Goal: Information Seeking & Learning: Learn about a topic

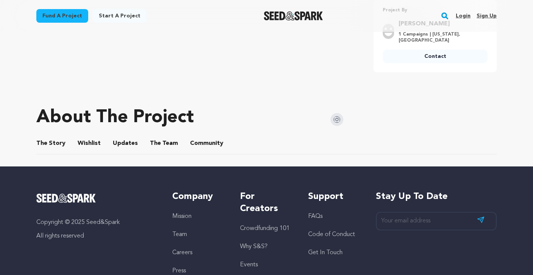
scroll to position [299, 0]
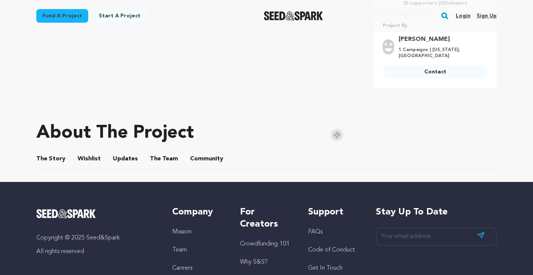
click at [58, 157] on button "The Story" at bounding box center [51, 160] width 18 height 18
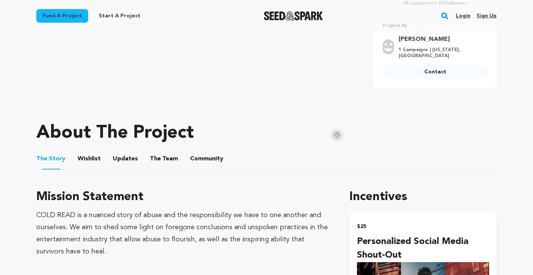
click at [86, 160] on button "Wishlist" at bounding box center [89, 160] width 18 height 18
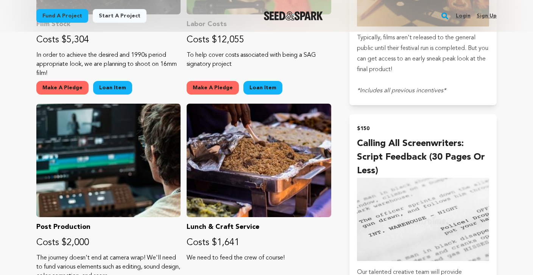
scroll to position [1046, 0]
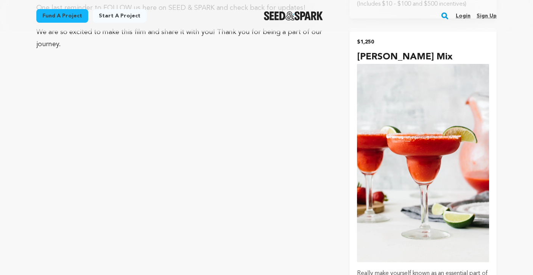
scroll to position [2153, 0]
